Goal: Find specific page/section: Find specific page/section

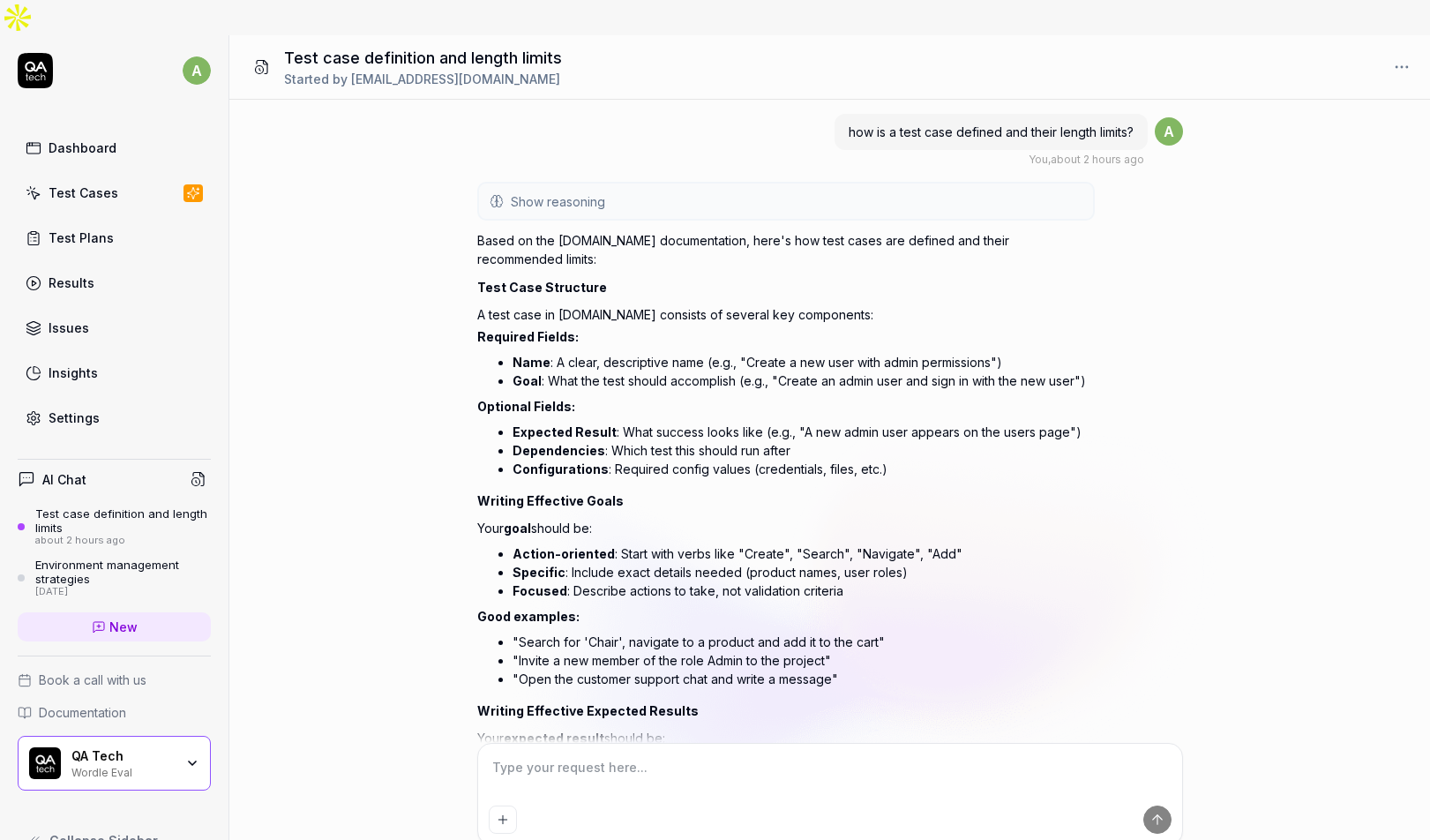
scroll to position [5813, 0]
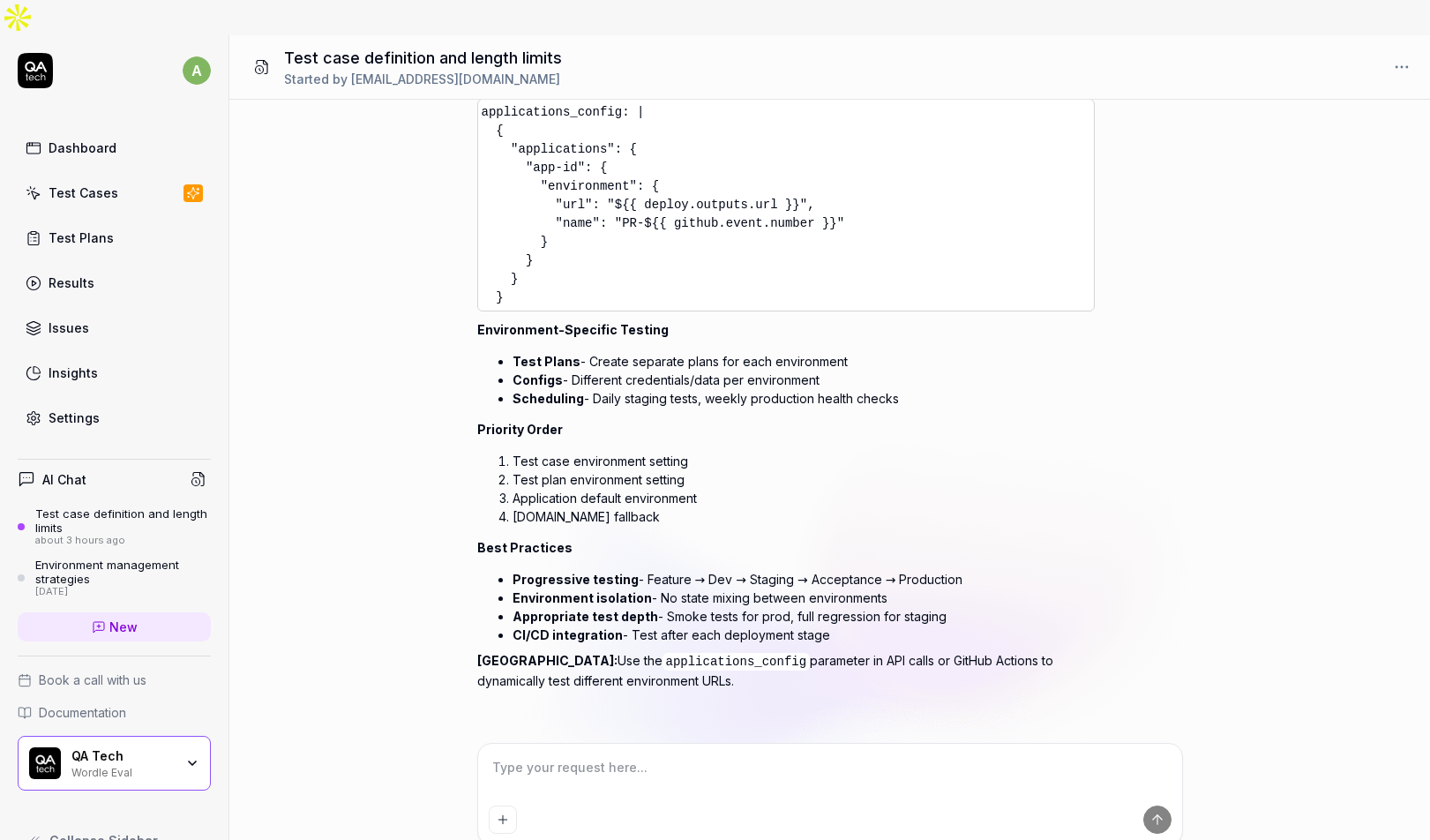
type textarea "*"
click at [103, 139] on div "Dashboard" at bounding box center [82, 148] width 68 height 19
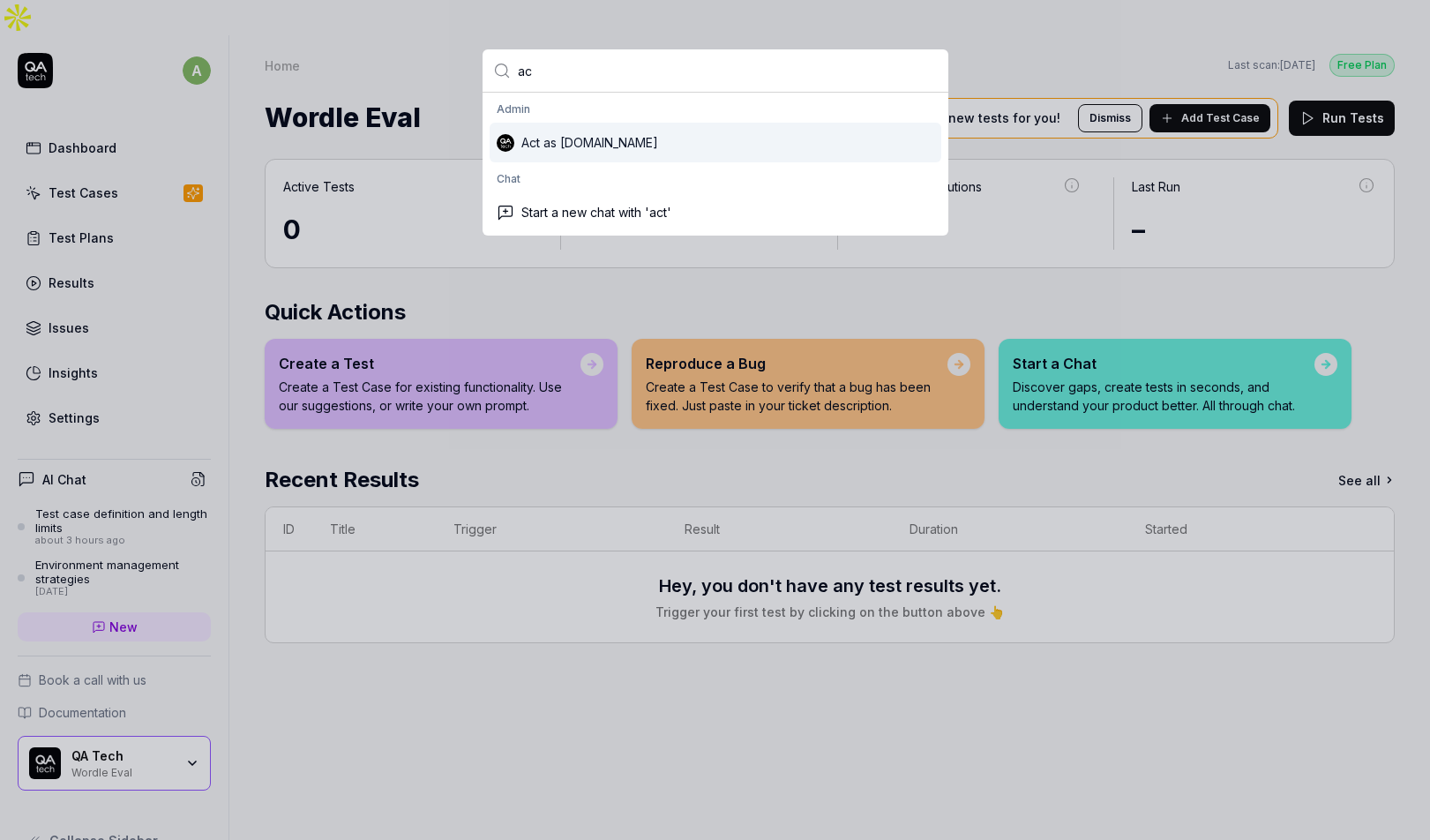
type input "a"
type input "act"
click at [574, 141] on div "Act as [DOMAIN_NAME]" at bounding box center [715, 143] width 451 height 40
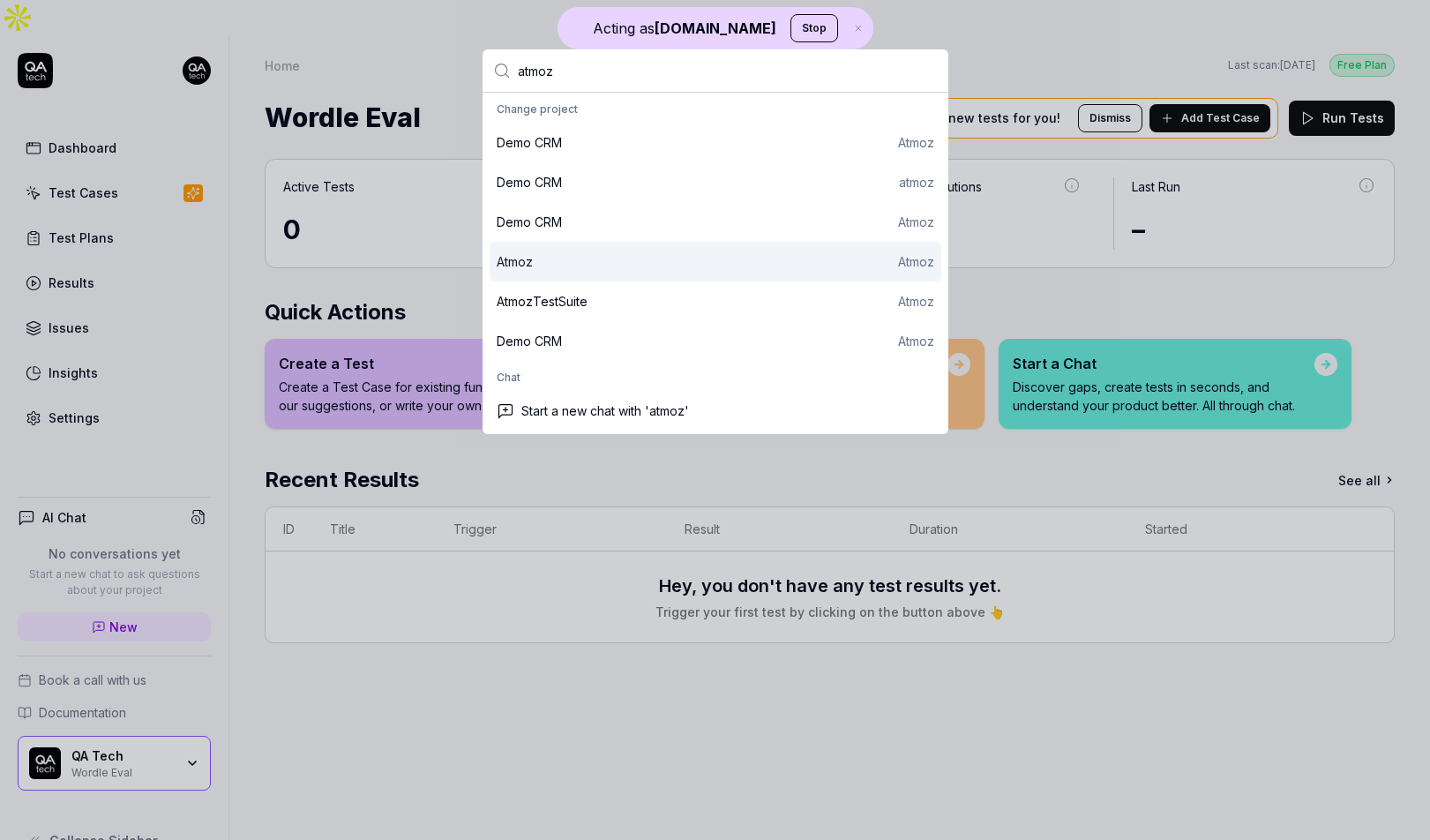
type input "atmoz"
click at [689, 250] on div "Atmoz Atmoz" at bounding box center [715, 261] width 451 height 40
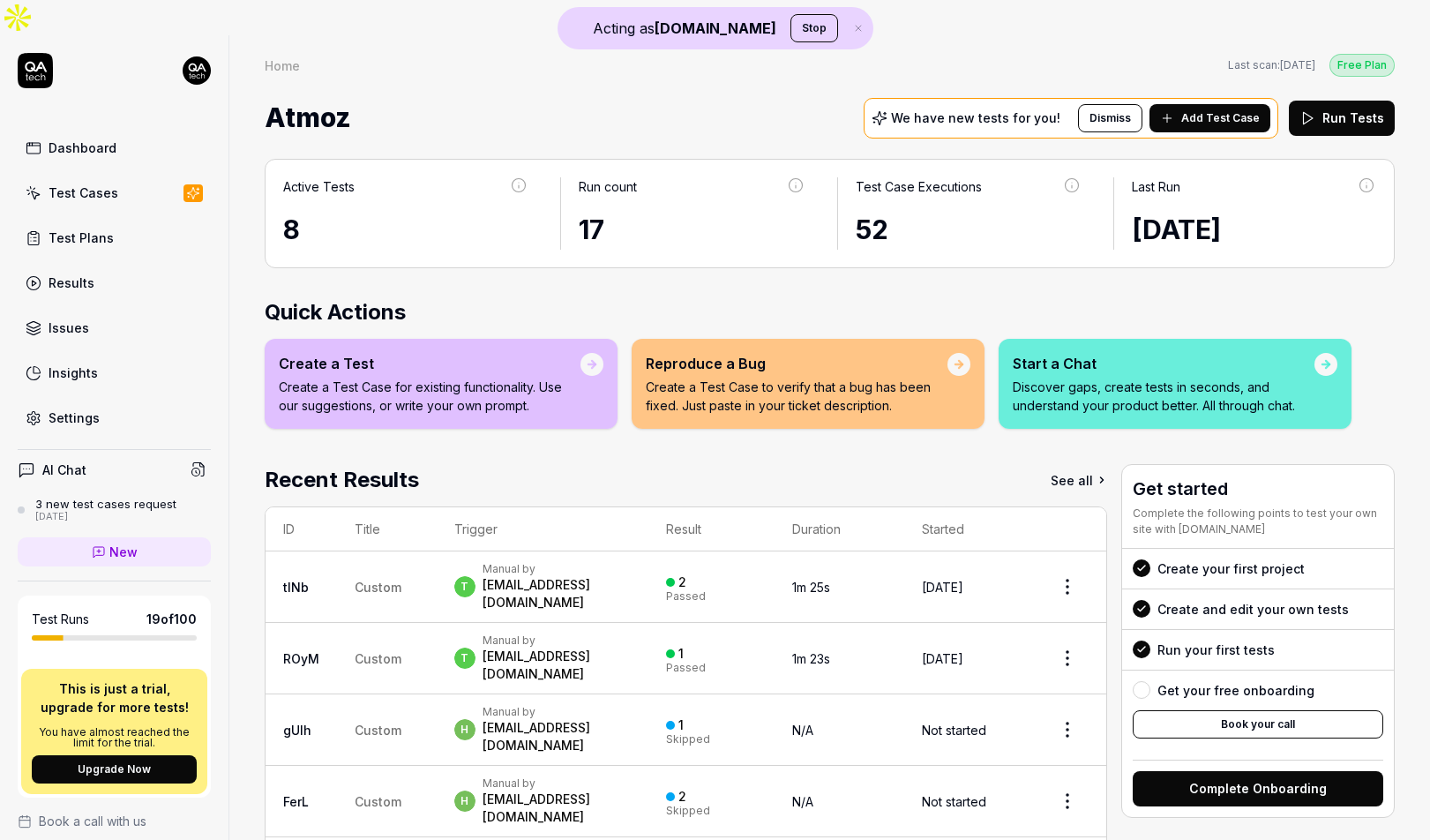
click at [405, 557] on td "Custom" at bounding box center [387, 587] width 100 height 72
